Goal: Task Accomplishment & Management: Complete application form

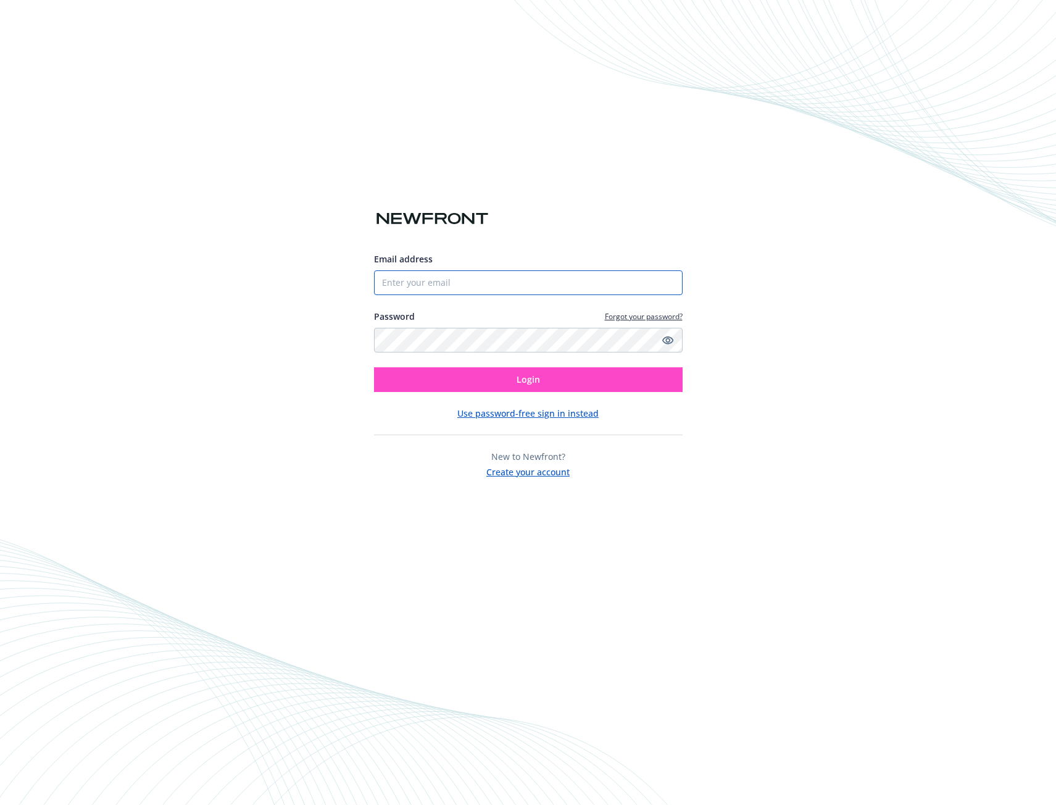
type input "[EMAIL_ADDRESS][DOMAIN_NAME]"
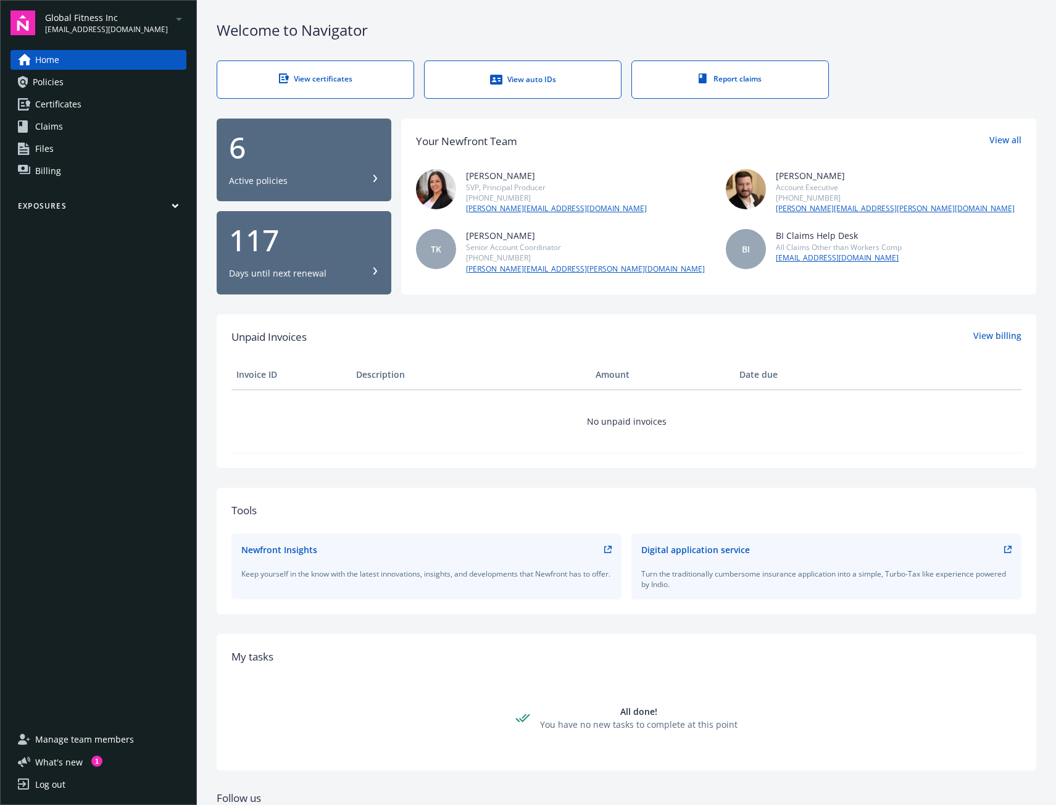
click at [322, 77] on div "View certificates" at bounding box center [315, 78] width 147 height 10
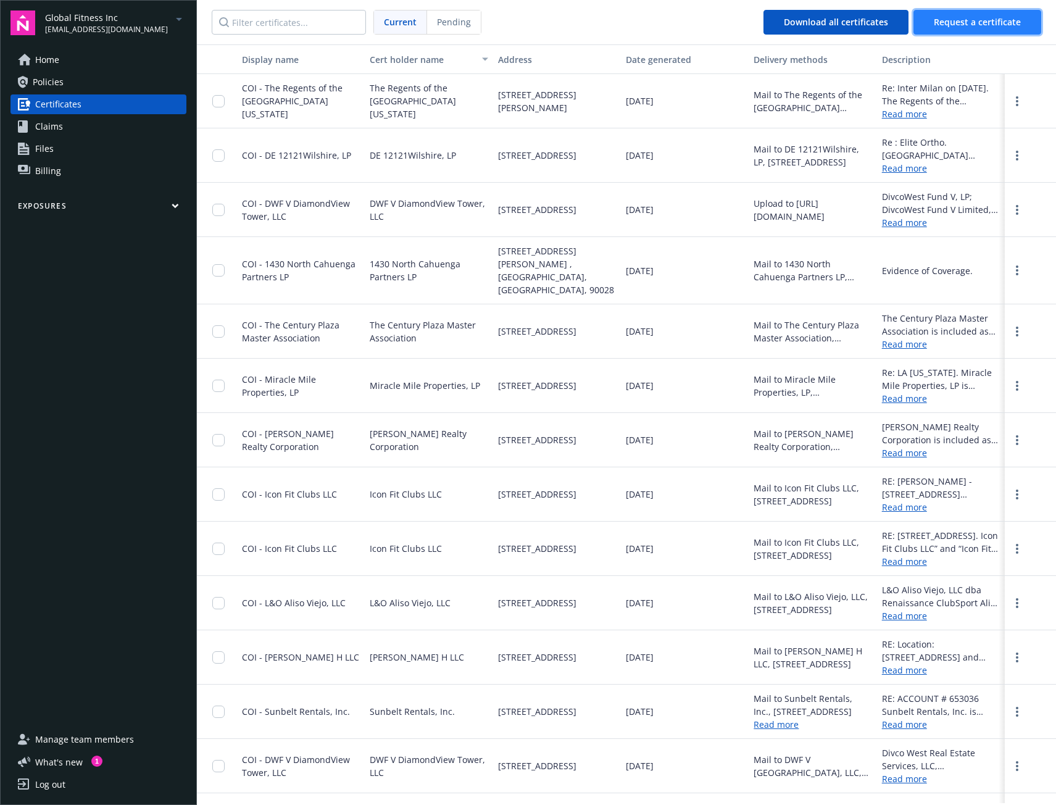
click at [979, 24] on span "Request a certificate" at bounding box center [977, 22] width 87 height 12
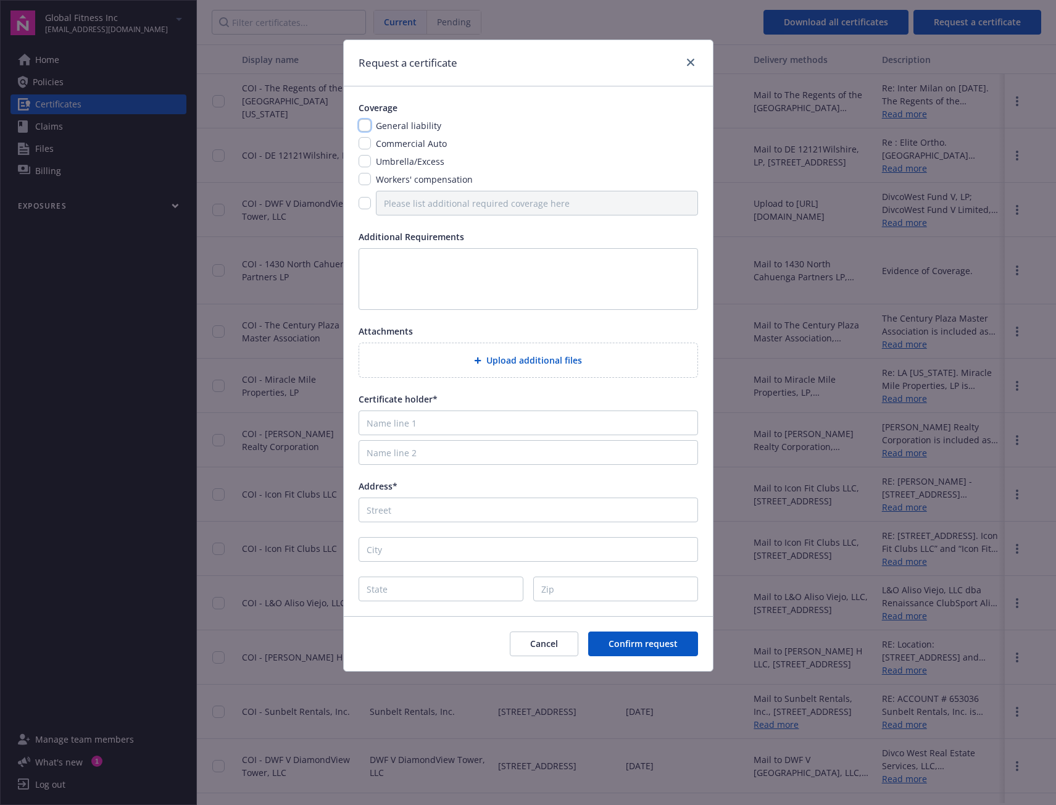
click at [365, 127] on input "checkbox" at bounding box center [365, 125] width 12 height 12
checkbox input "true"
click at [363, 180] on input "checkbox" at bounding box center [365, 179] width 12 height 12
checkbox input "true"
click at [362, 203] on input "checkbox" at bounding box center [365, 203] width 12 height 12
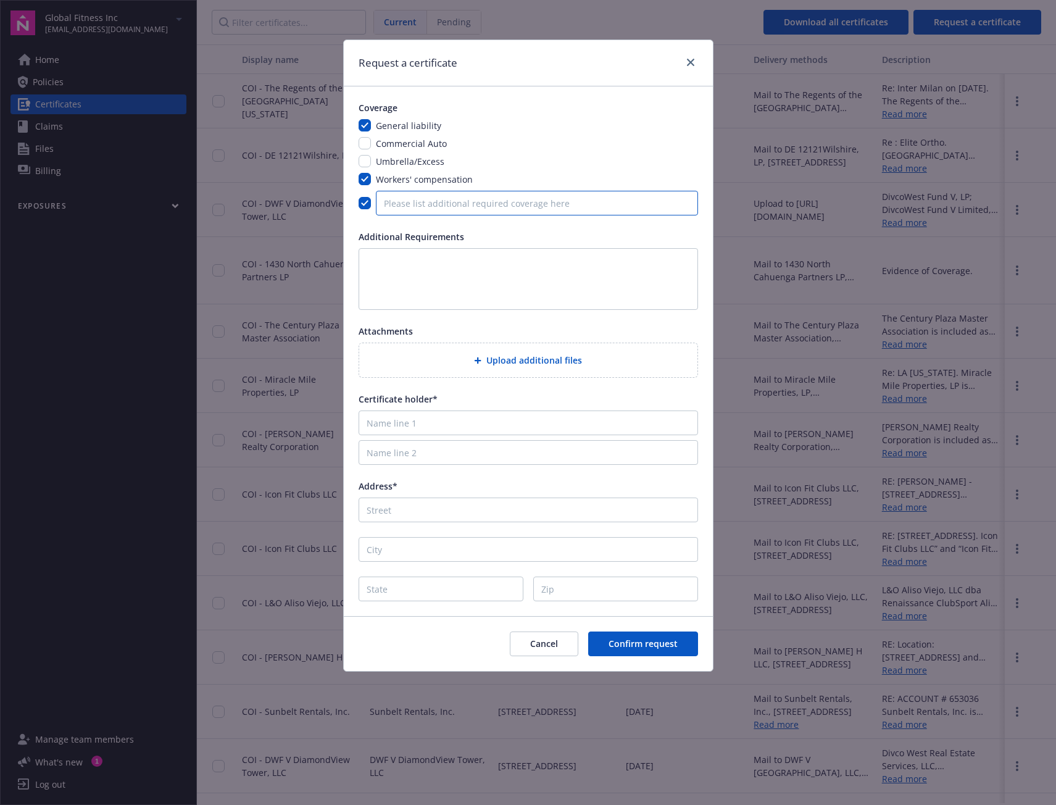
click at [431, 202] on input "Please list additional required coverage here" at bounding box center [537, 203] width 322 height 25
click at [365, 202] on input "checkbox" at bounding box center [365, 203] width 12 height 12
checkbox input "false"
click at [401, 267] on textarea at bounding box center [528, 279] width 339 height 62
click at [407, 423] on input "Name line 1" at bounding box center [528, 422] width 339 height 25
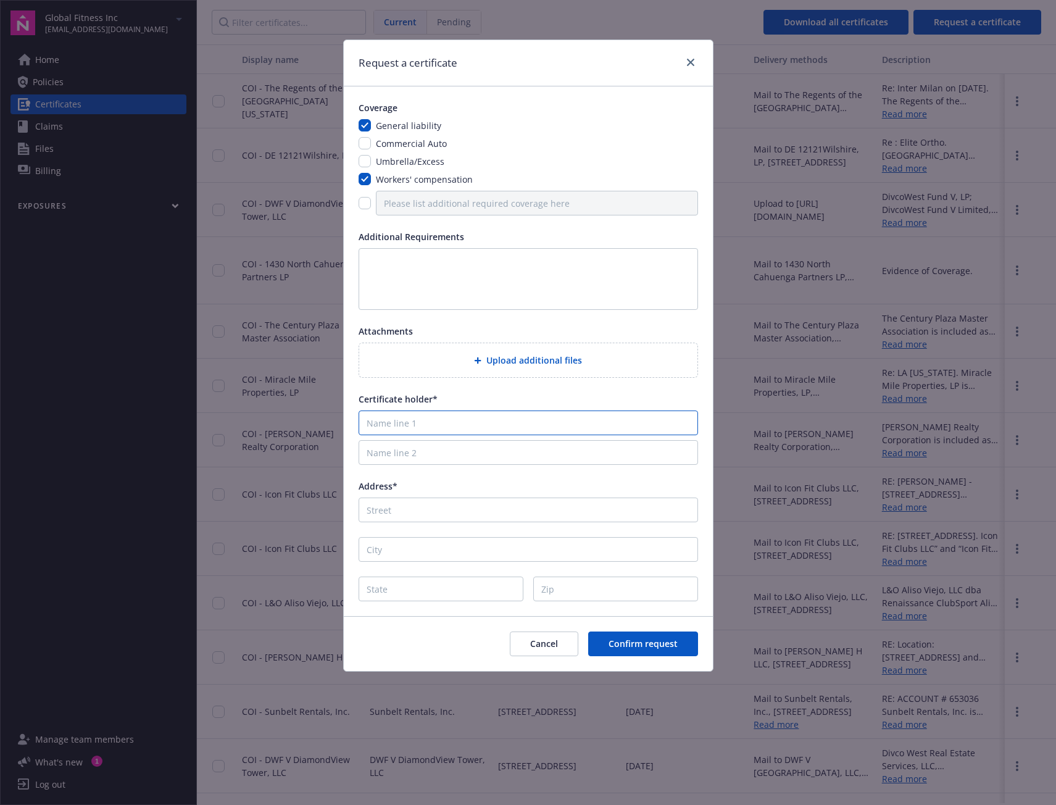
paste input "Boos & Associates"
type input "Boos & Associates"
click at [389, 513] on input "Address*" at bounding box center [528, 509] width 339 height 25
paste input "180 E. Ocean Blvd"
click at [386, 550] on input "City" at bounding box center [528, 549] width 339 height 25
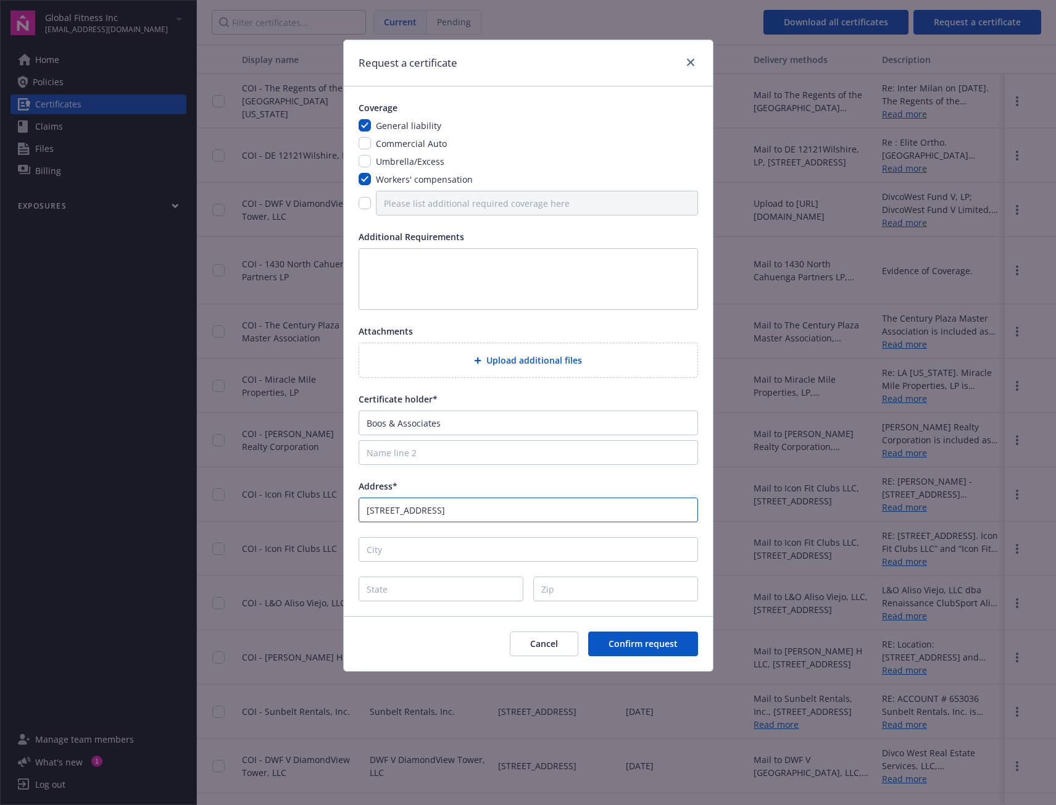
click at [490, 515] on input "180 E. Ocean Blvd" at bounding box center [528, 509] width 339 height 25
paste input "Suite 900"
type input "180 E. Ocean Blvd Suite 900"
click at [374, 549] on input "City" at bounding box center [528, 549] width 339 height 25
type input "Long Beach"
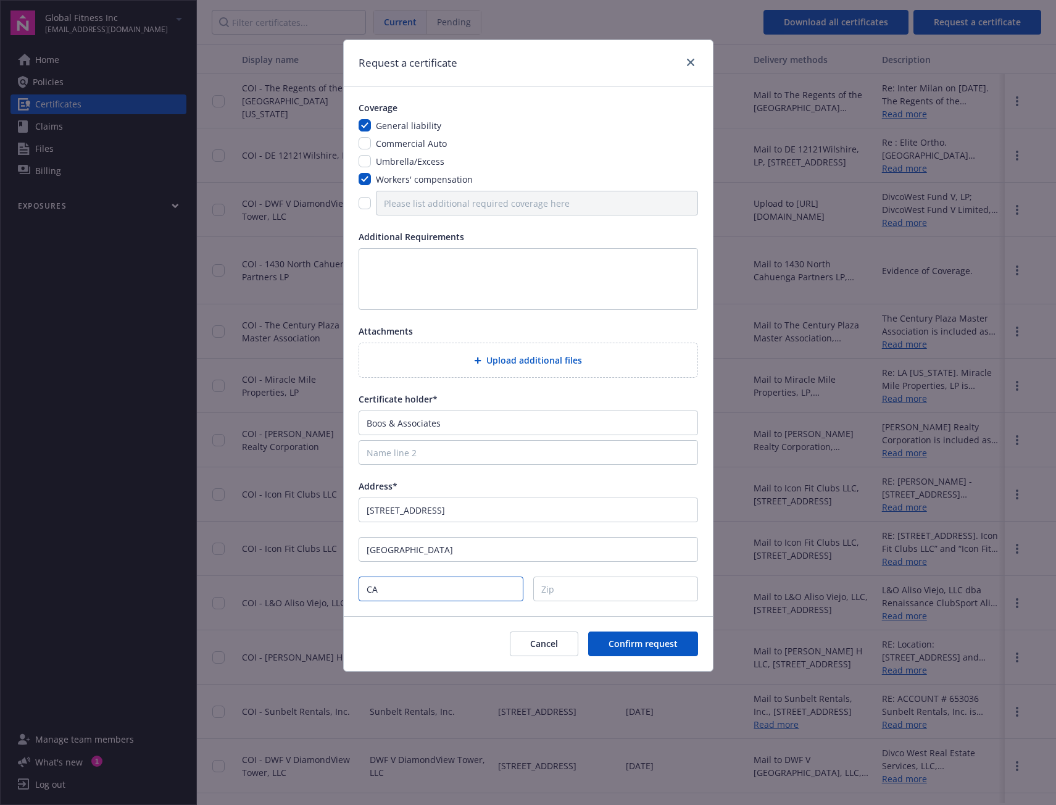
type input "CA"
type input "90802"
click at [659, 650] on button "Confirm request" at bounding box center [643, 643] width 110 height 25
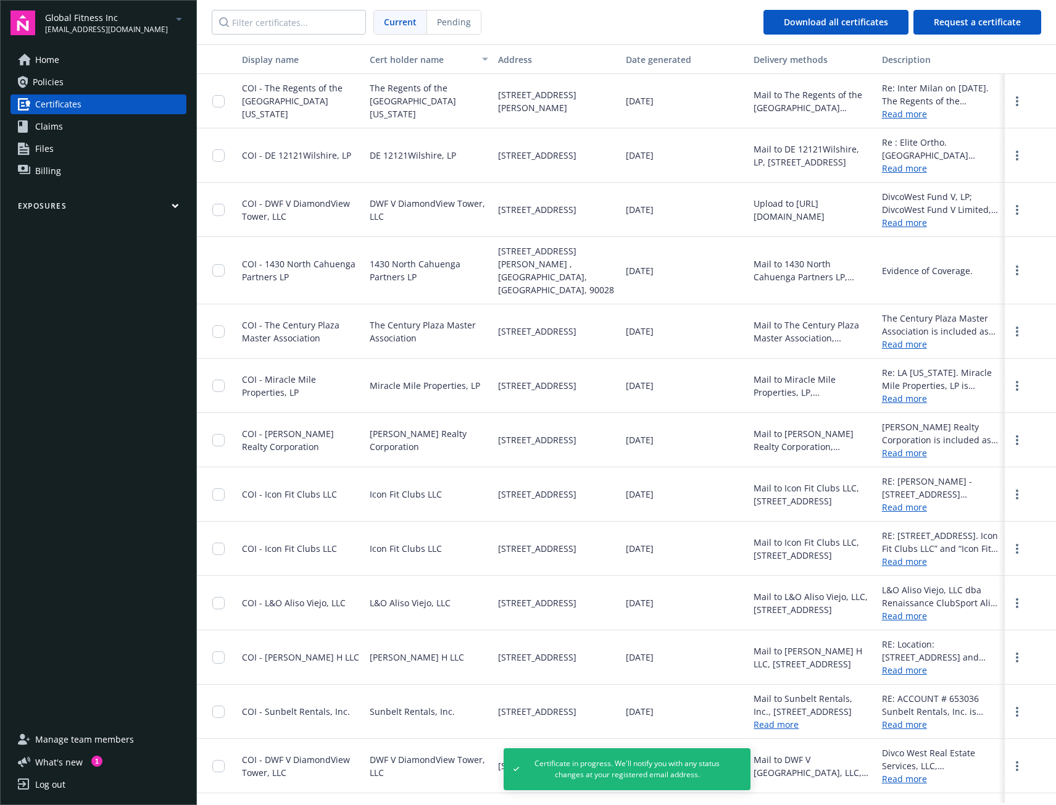
click at [47, 59] on span "Home" at bounding box center [47, 60] width 24 height 20
